Goal: Navigation & Orientation: Find specific page/section

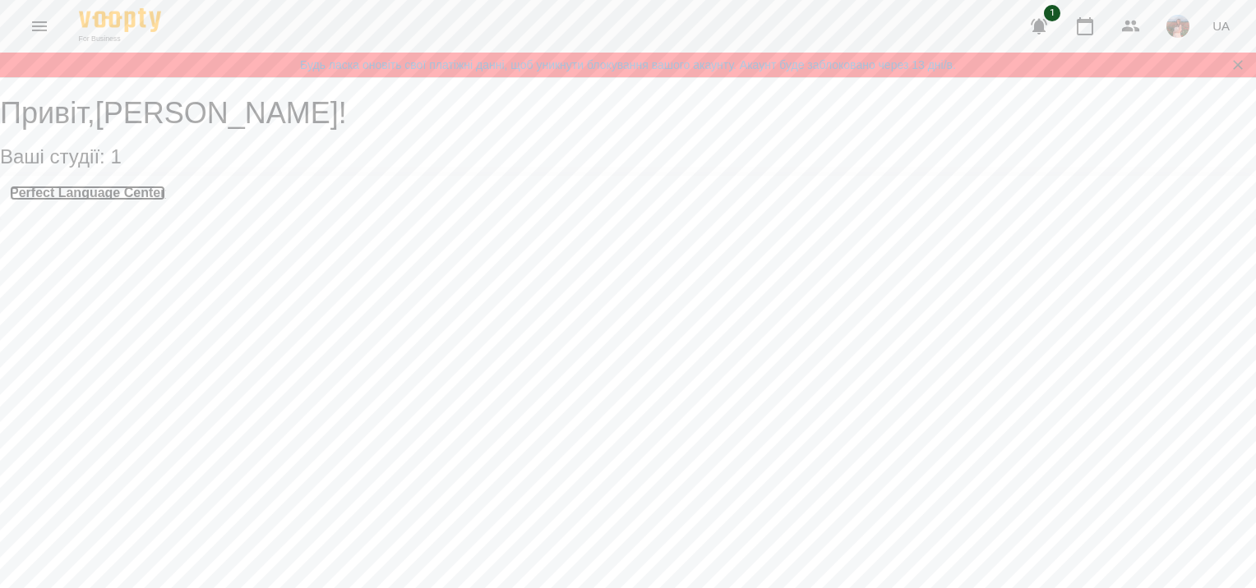
click at [122, 201] on h3 "Perfect Language Center" at bounding box center [87, 193] width 155 height 15
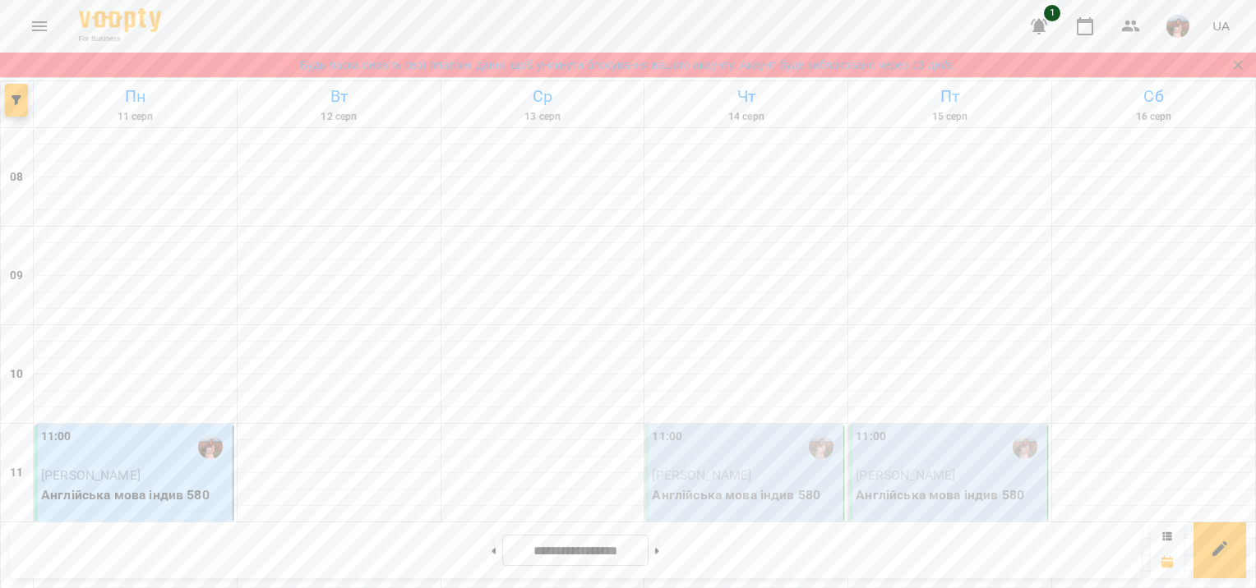
scroll to position [110, 0]
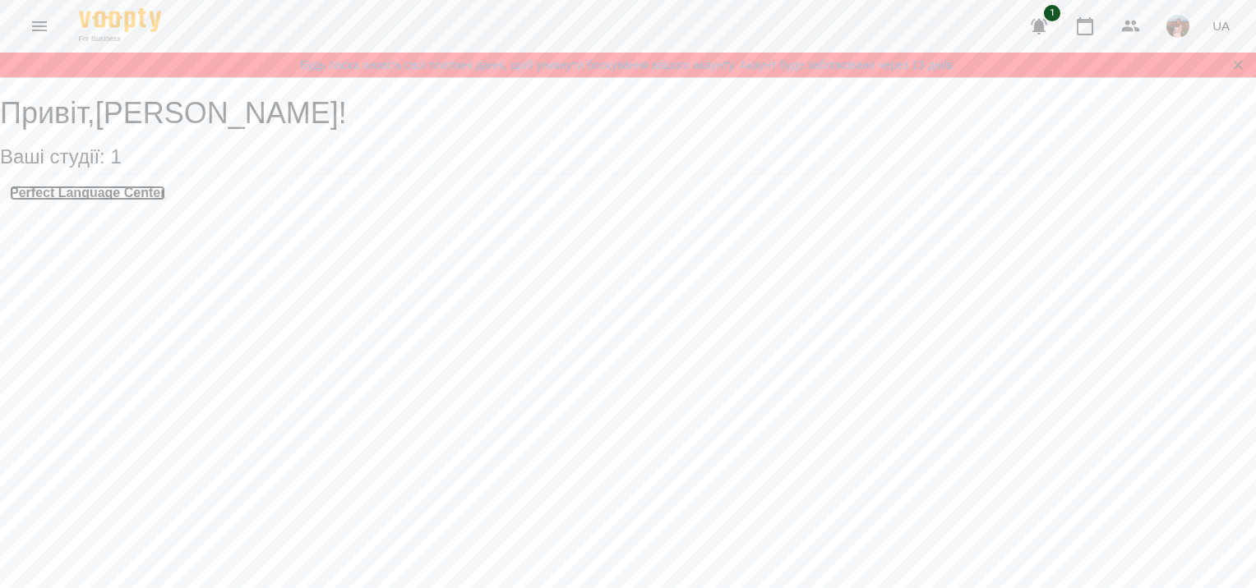
click at [144, 201] on h3 "Perfect Language Center" at bounding box center [87, 193] width 155 height 15
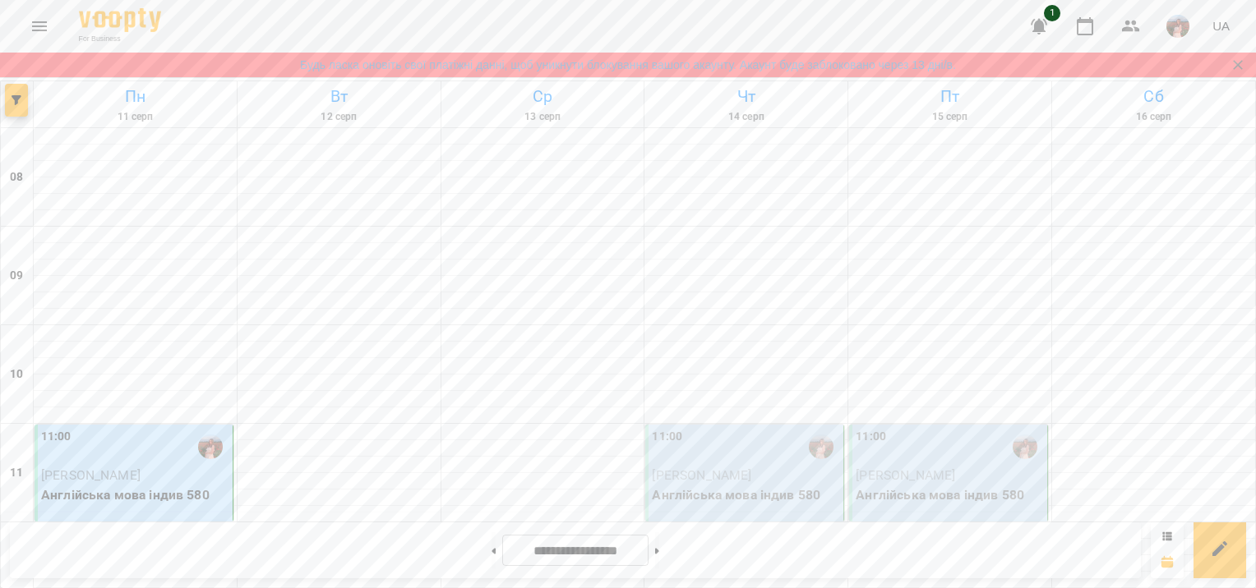
scroll to position [356, 0]
